Goal: Transaction & Acquisition: Subscribe to service/newsletter

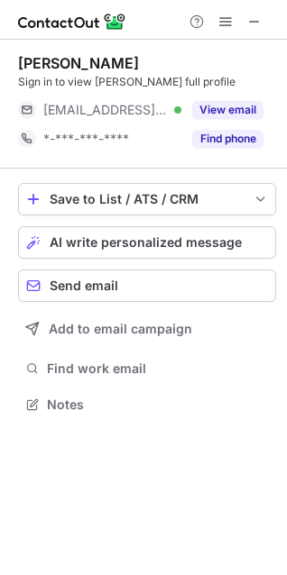
scroll to position [392, 287]
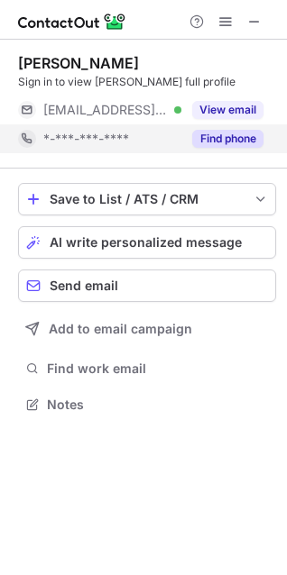
click at [222, 150] on div "Find phone" at bounding box center [222, 138] width 82 height 29
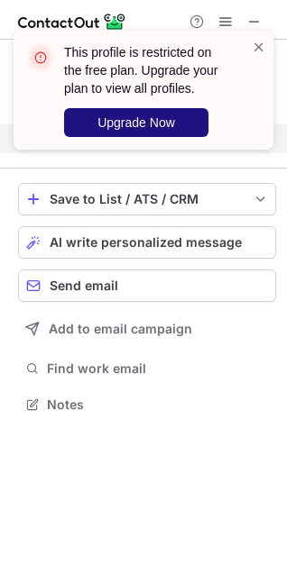
click at [164, 129] on span "Upgrade Now" at bounding box center [136, 122] width 78 height 14
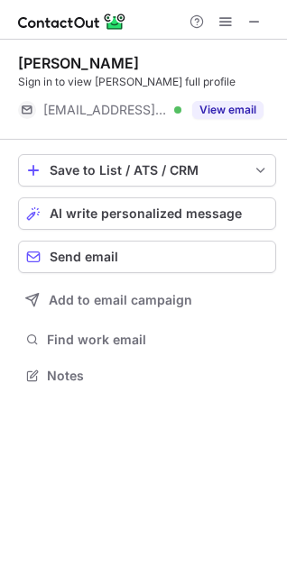
scroll to position [364, 287]
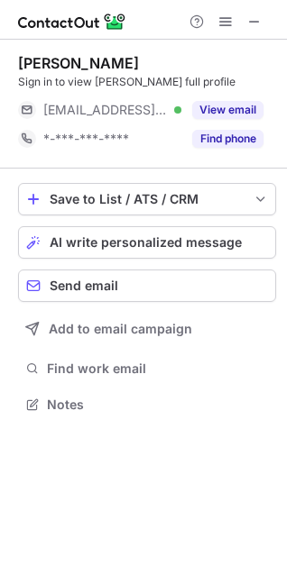
scroll to position [392, 287]
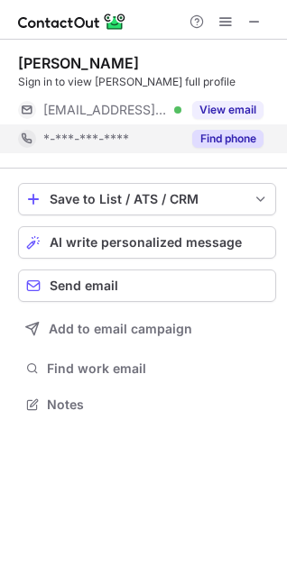
click at [187, 132] on div "Find phone" at bounding box center [222, 138] width 82 height 29
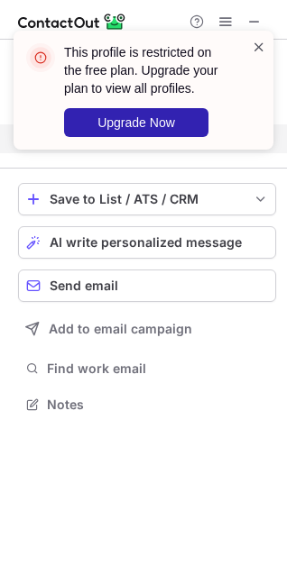
click at [255, 48] on span at bounding box center [259, 47] width 14 height 18
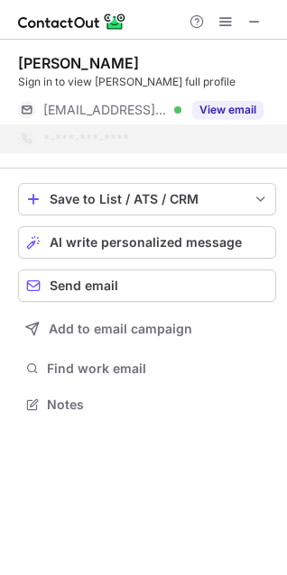
click at [255, 24] on div "This profile is restricted on the free plan. Upgrade your plan to view all prof…" at bounding box center [143, 98] width 289 height 170
click at [255, 24] on div "This profile is restricted on the free plan. Upgrade your plan to view all prof…" at bounding box center [143, 31] width 289 height 36
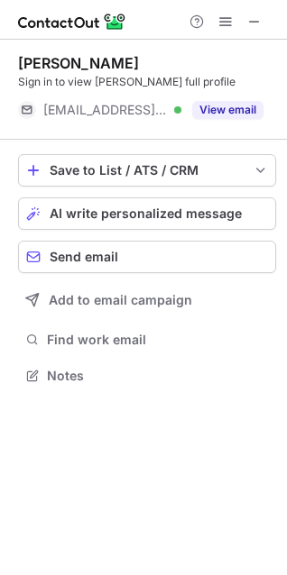
click at [255, 19] on span at bounding box center [254, 21] width 14 height 14
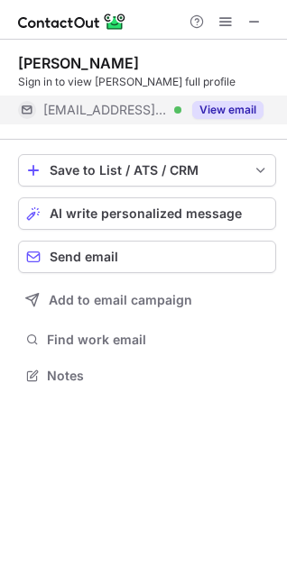
click at [215, 121] on div "View email" at bounding box center [222, 110] width 82 height 29
